Goal: Register for event/course

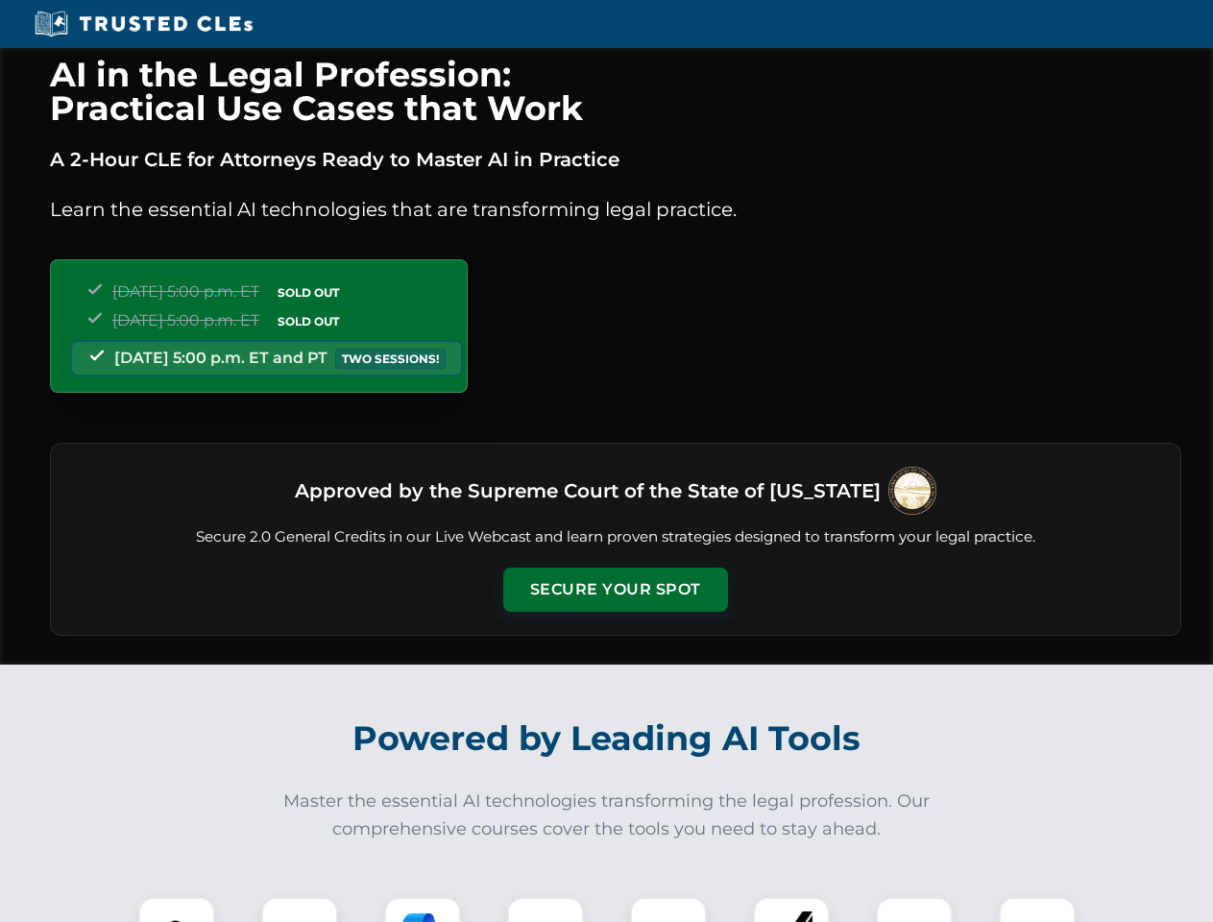
click at [615, 590] on button "Secure Your Spot" at bounding box center [615, 589] width 225 height 44
click at [177, 909] on img at bounding box center [177, 935] width 56 height 56
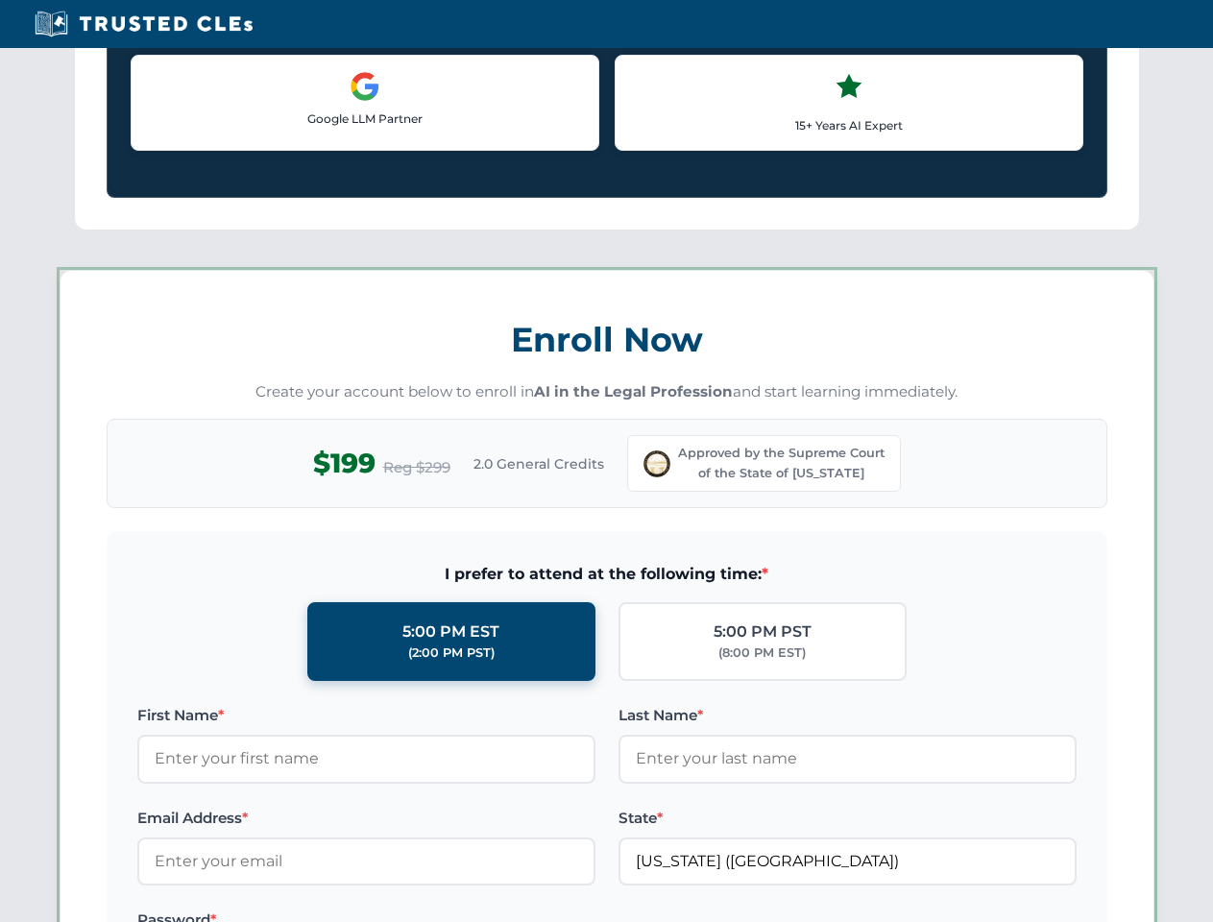
click at [423, 909] on label "Password *" at bounding box center [366, 919] width 458 height 23
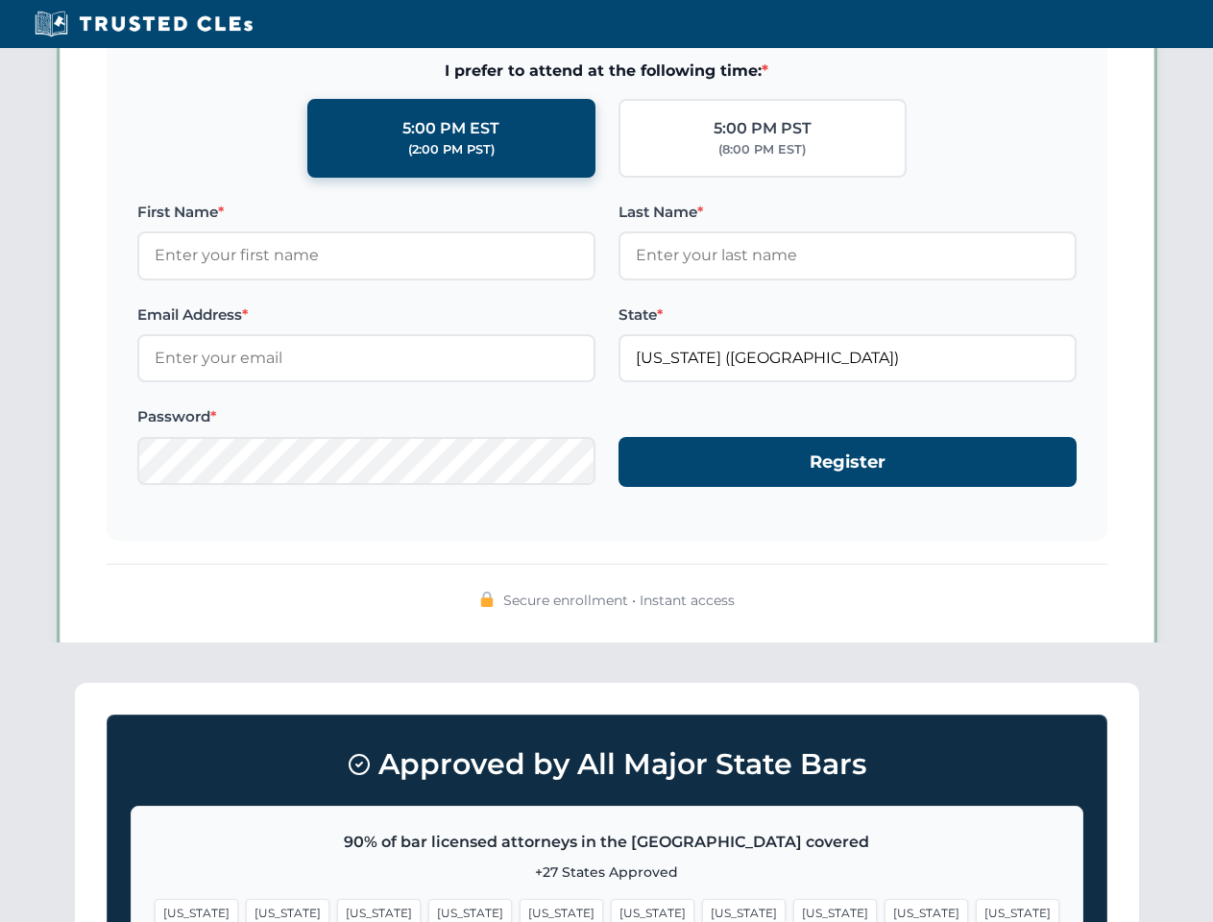
click at [884, 909] on span "[US_STATE]" at bounding box center [926, 913] width 84 height 28
